Goal: Find specific fact: Find specific fact

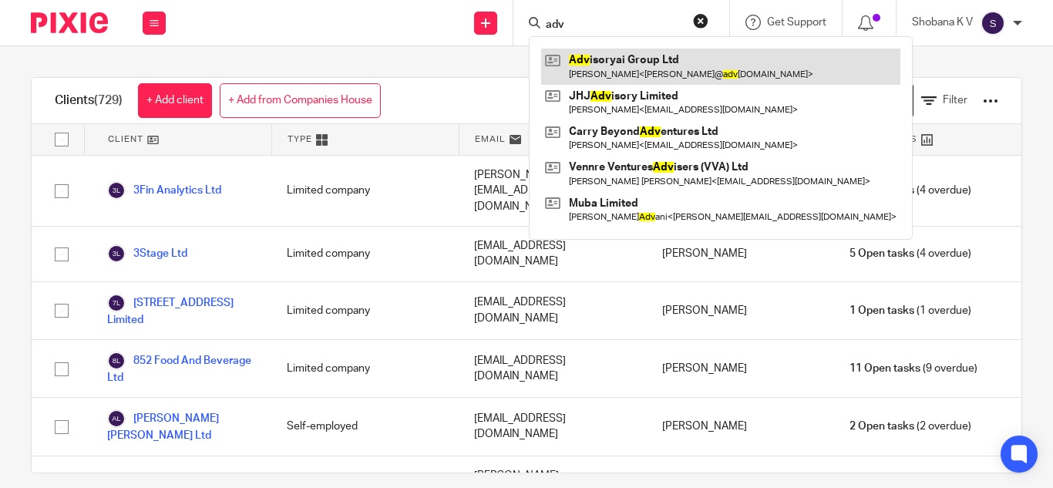
type input "adv"
click at [654, 75] on link at bounding box center [720, 66] width 359 height 35
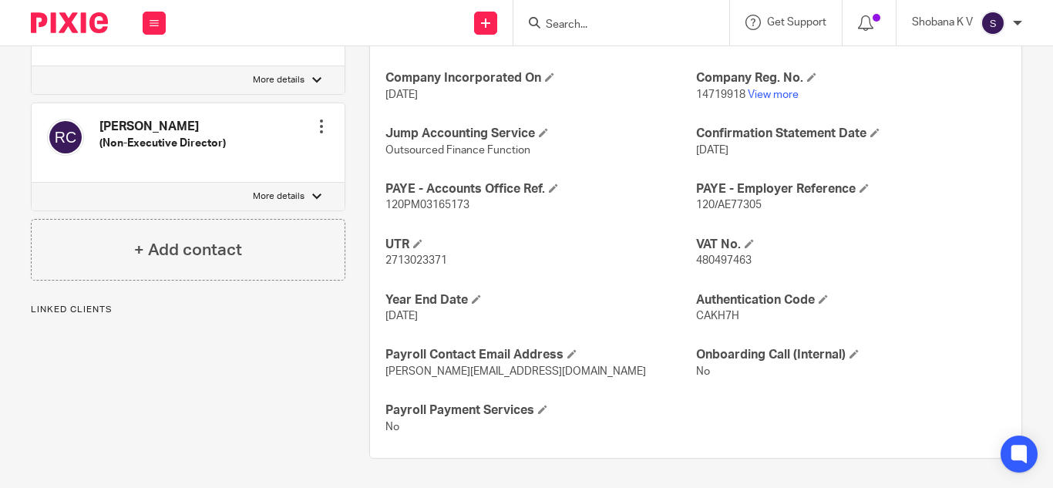
scroll to position [620, 0]
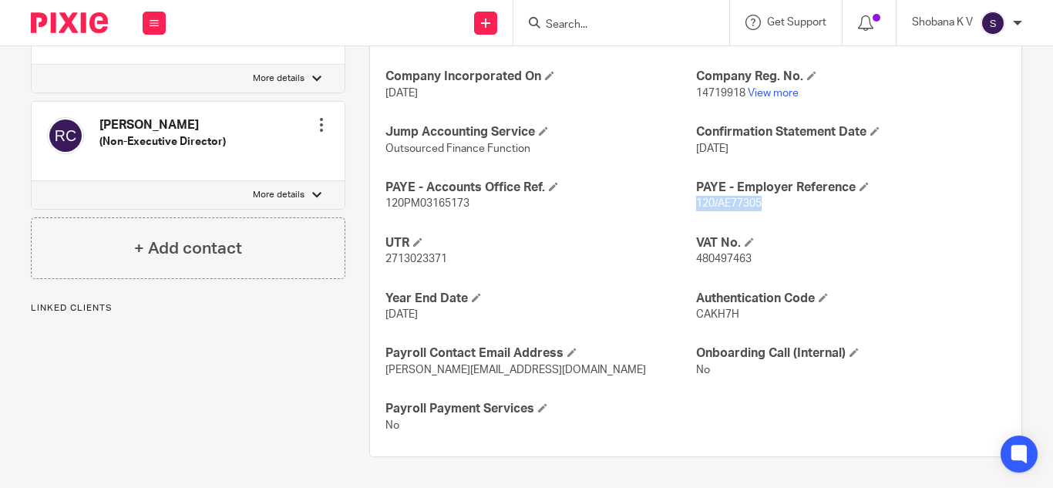
drag, startPoint x: 690, startPoint y: 201, endPoint x: 761, endPoint y: 208, distance: 71.3
click at [761, 208] on p "120/AE77305" at bounding box center [851, 203] width 310 height 15
copy span "120/AE77305"
drag, startPoint x: 385, startPoint y: 202, endPoint x: 468, endPoint y: 202, distance: 83.3
click at [468, 202] on p "120PM03165173" at bounding box center [541, 203] width 310 height 15
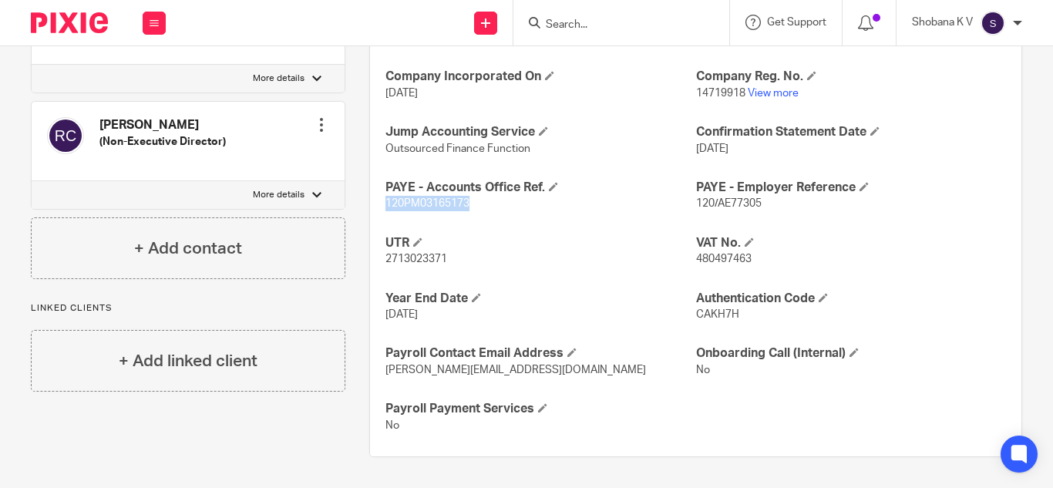
copy span "120PM03165173"
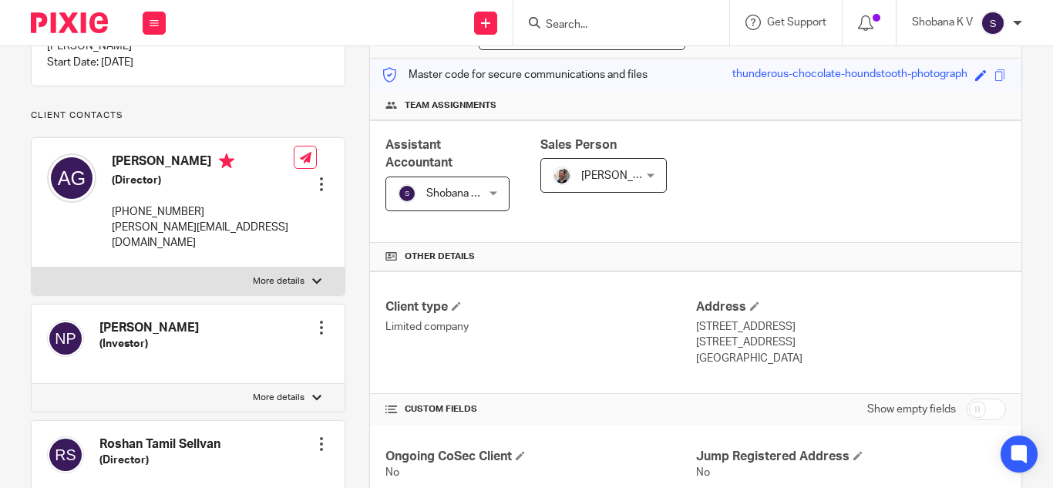
scroll to position [0, 0]
